Goal: Register for event/course

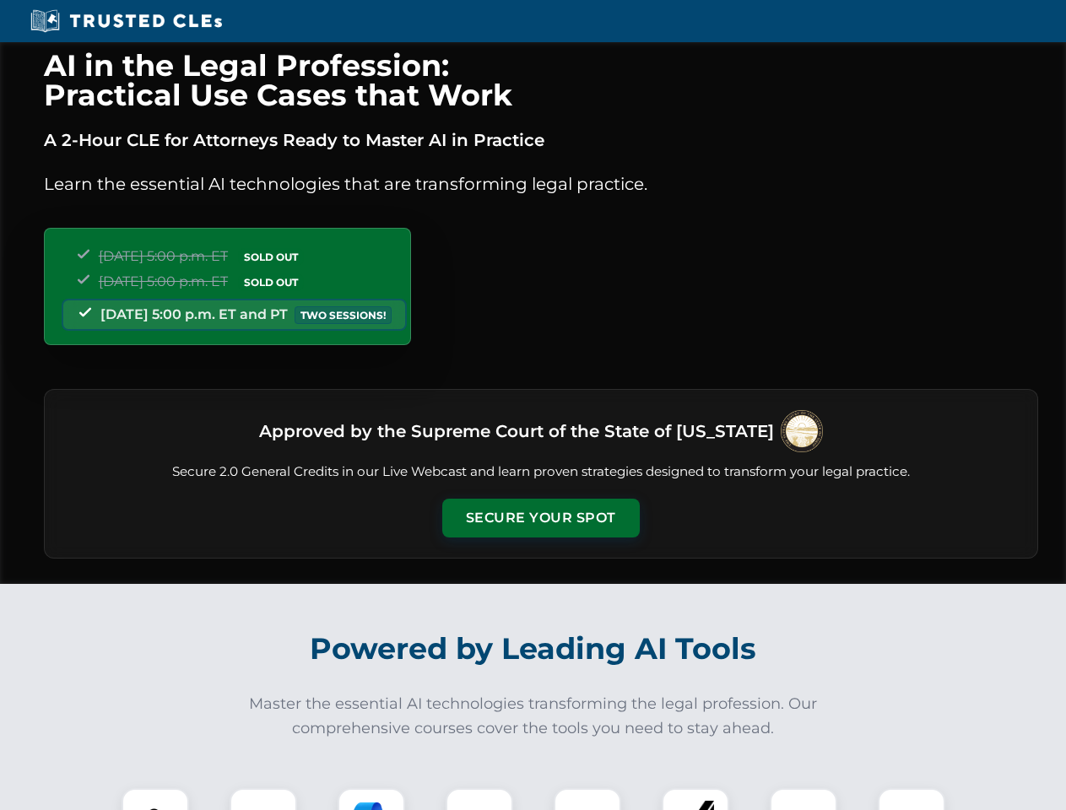
click at [540, 518] on button "Secure Your Spot" at bounding box center [540, 518] width 197 height 39
click at [155, 799] on img at bounding box center [155, 821] width 49 height 49
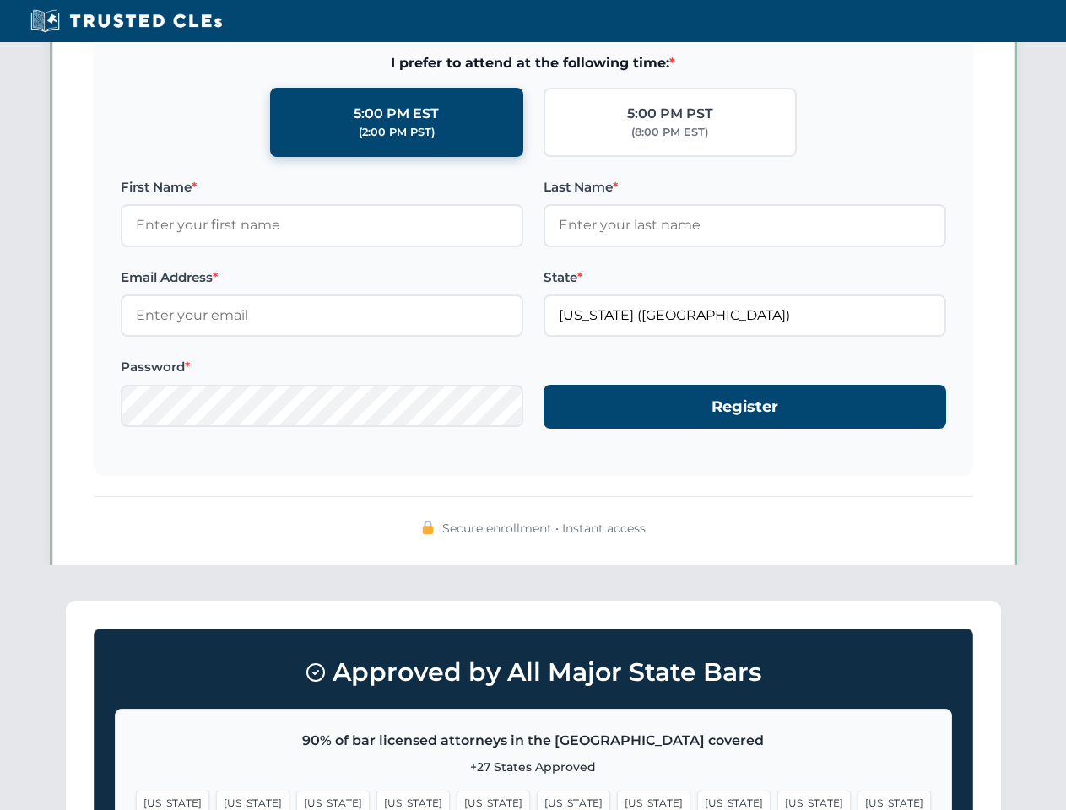
click at [617, 799] on span "[US_STATE]" at bounding box center [653, 803] width 73 height 24
click at [777, 799] on span "[US_STATE]" at bounding box center [813, 803] width 73 height 24
